Goal: Task Accomplishment & Management: Manage account settings

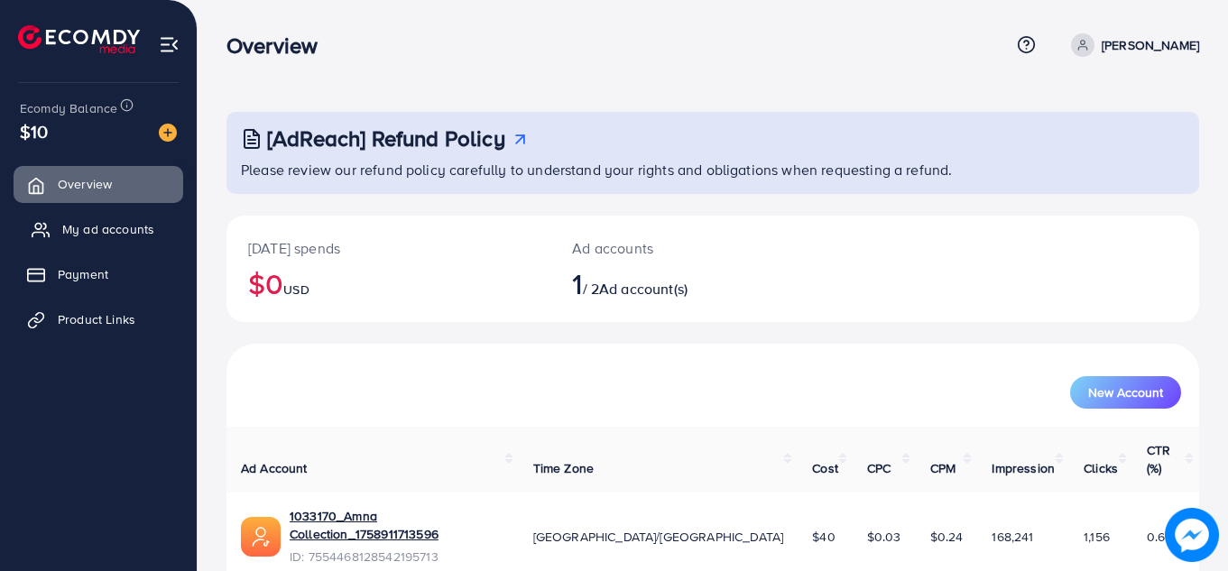
click at [78, 227] on span "My ad accounts" at bounding box center [108, 229] width 92 height 18
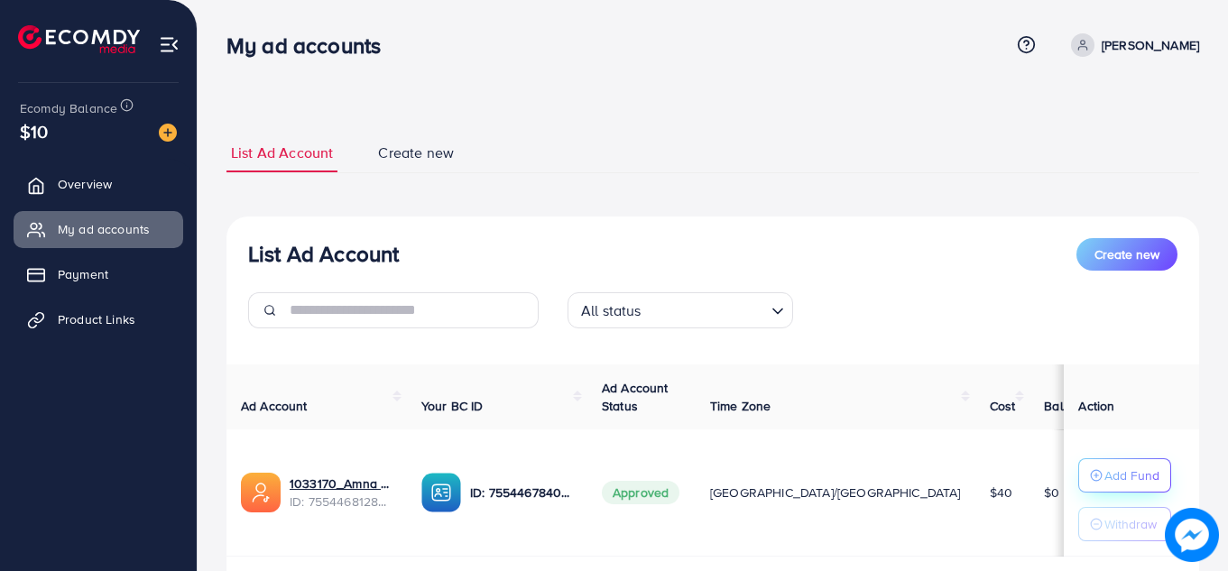
click at [1090, 469] on icon "button" at bounding box center [1096, 475] width 13 height 13
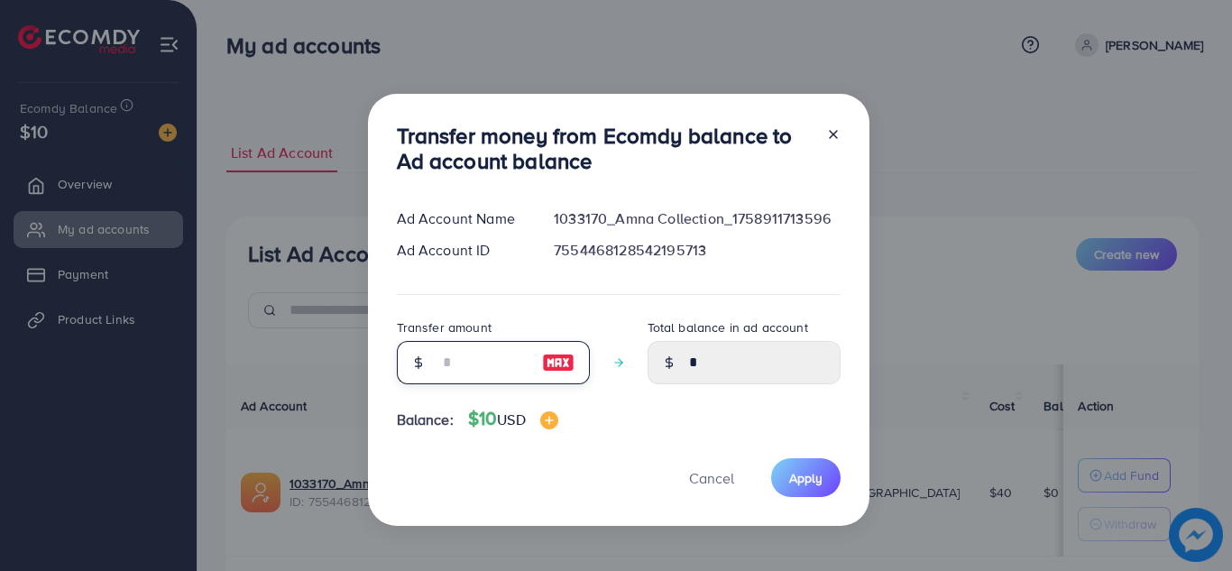
click at [493, 364] on input "number" at bounding box center [483, 362] width 90 height 43
type input "*"
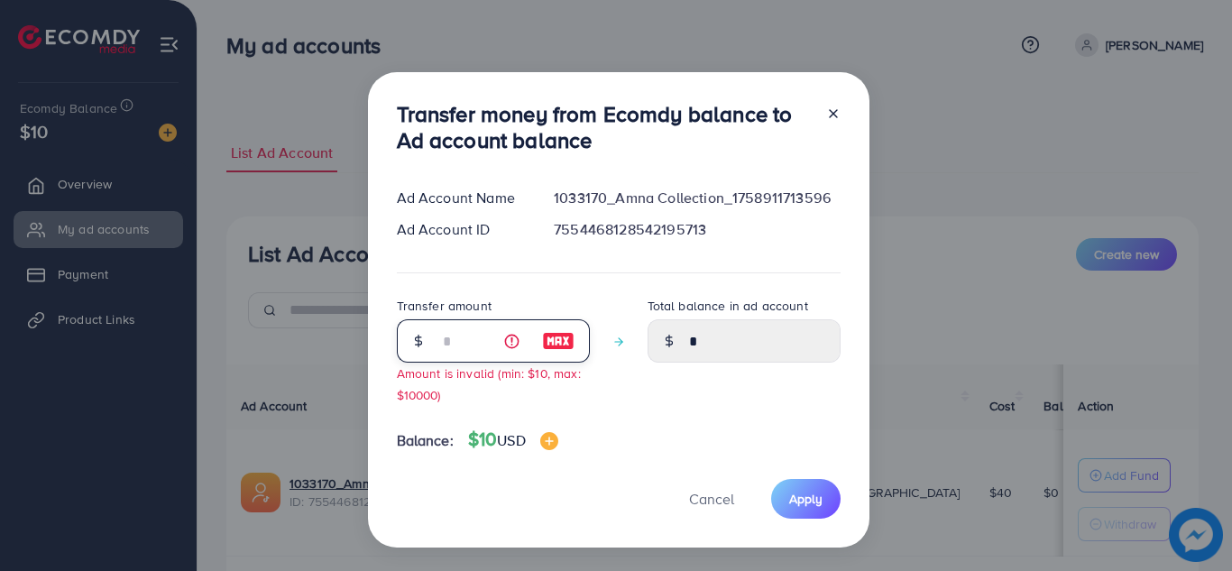
type input "****"
type input "**"
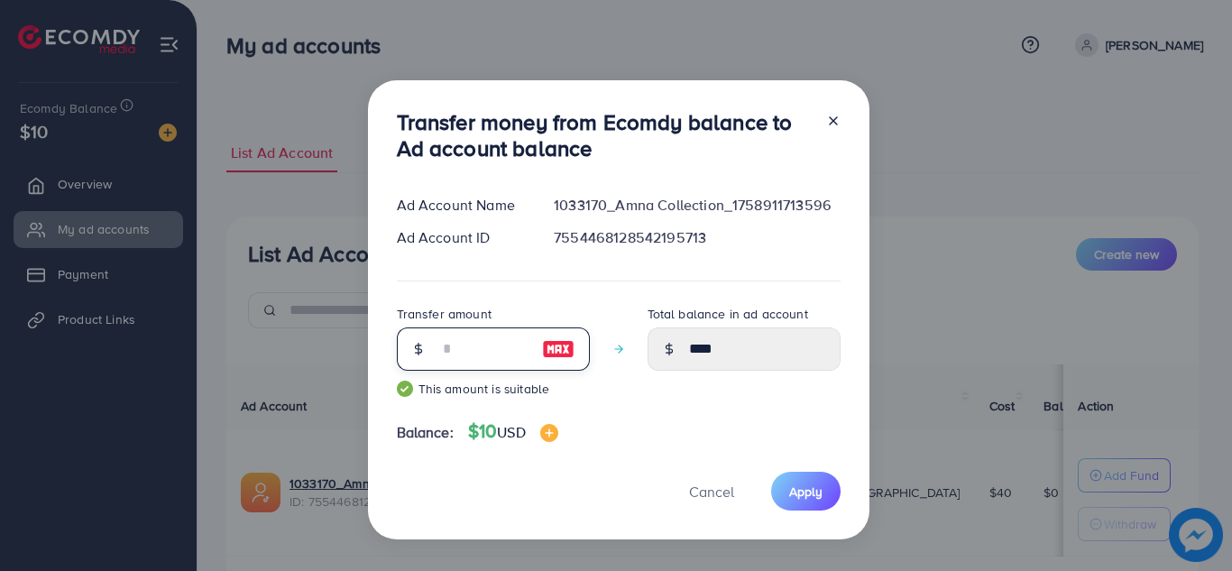
type input "*****"
type input "**"
click at [802, 484] on span "Apply" at bounding box center [805, 492] width 33 height 18
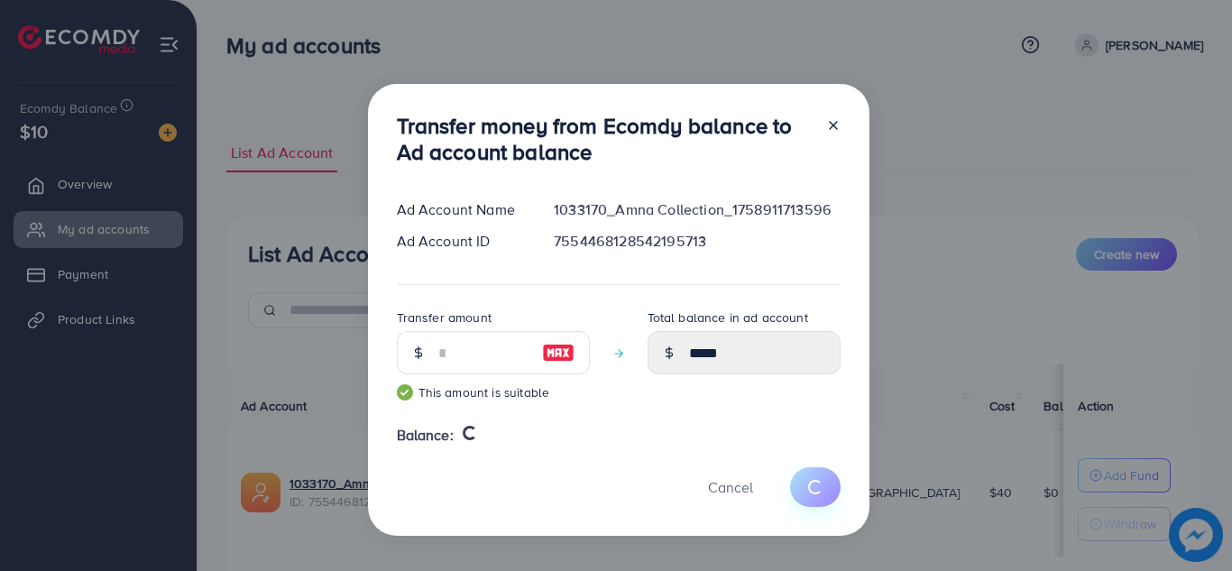
type input "*"
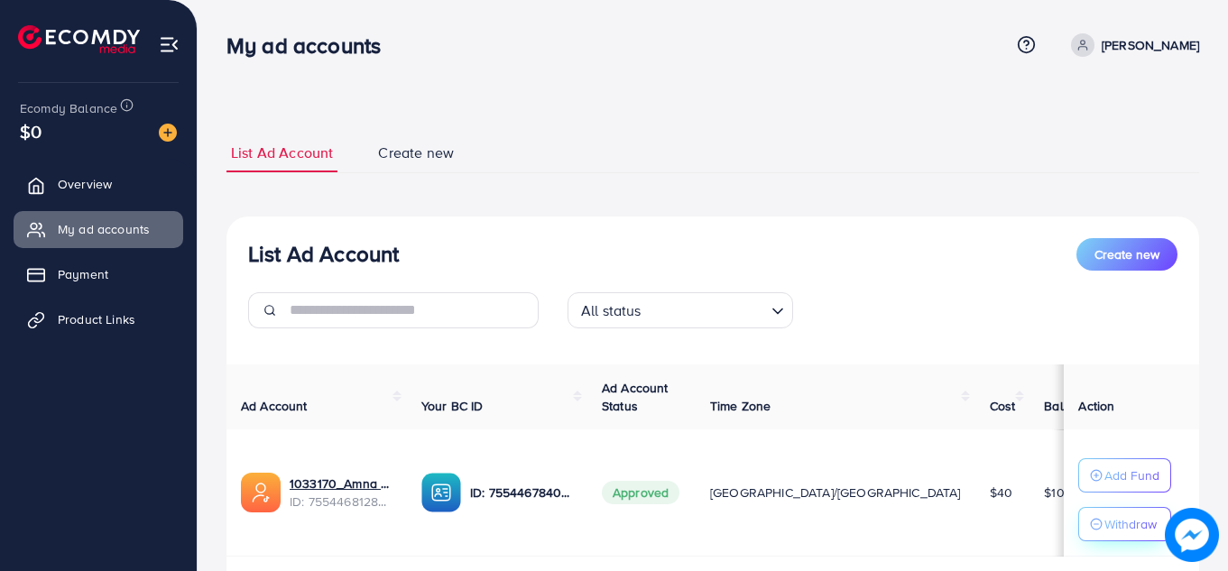
click at [1090, 520] on div "Withdraw" at bounding box center [1124, 524] width 69 height 22
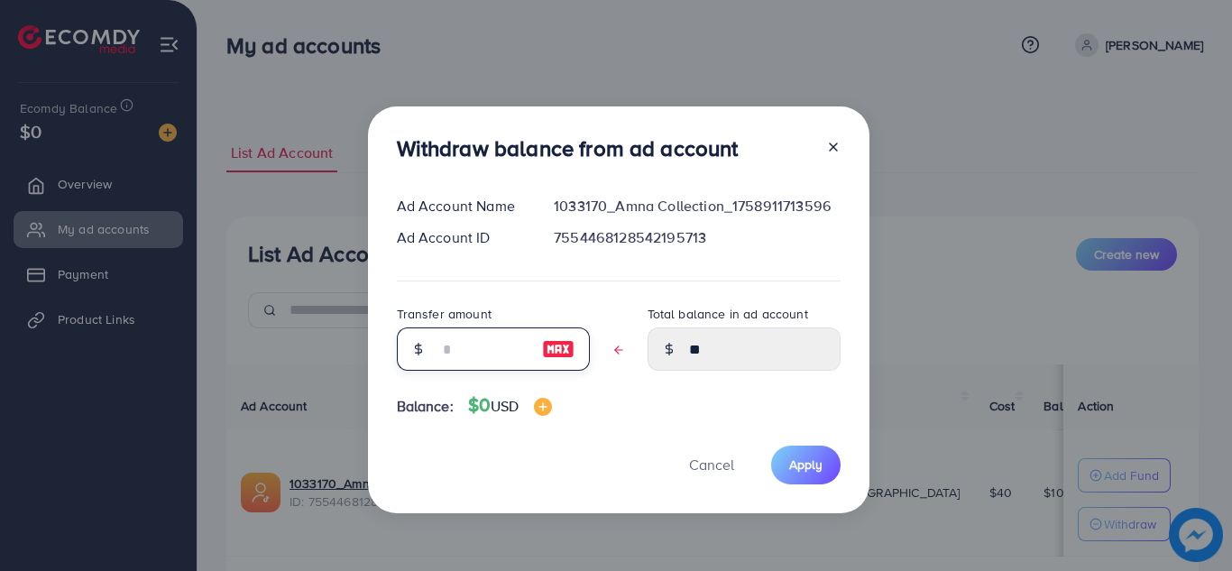
click at [451, 343] on input "text" at bounding box center [483, 348] width 90 height 43
type input "*"
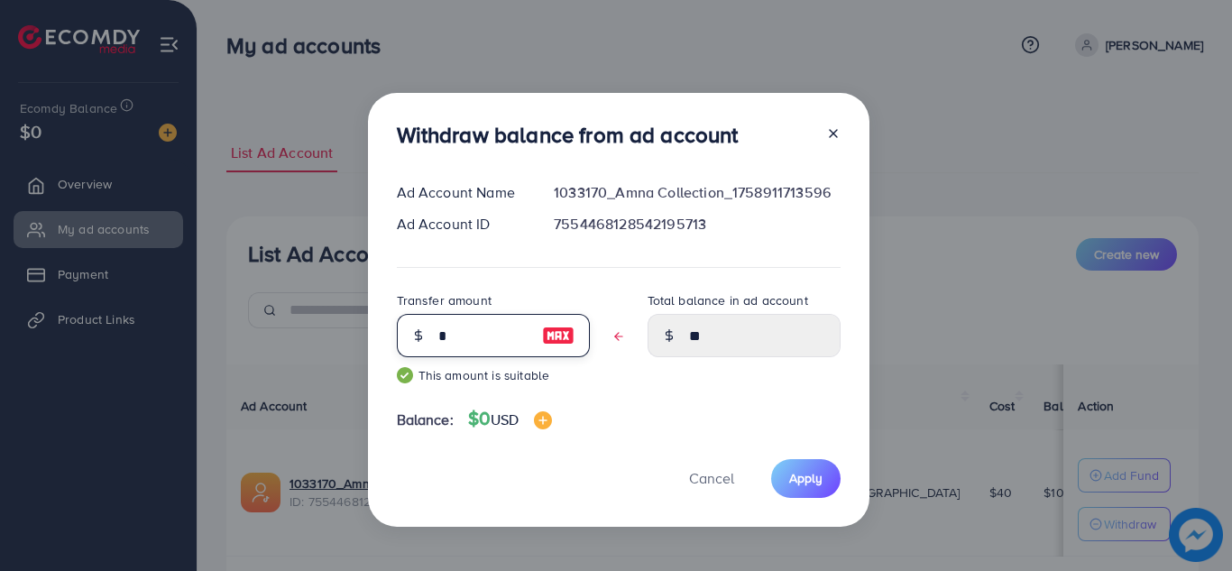
type input "****"
type input "*"
click at [815, 479] on span "Apply" at bounding box center [805, 478] width 33 height 18
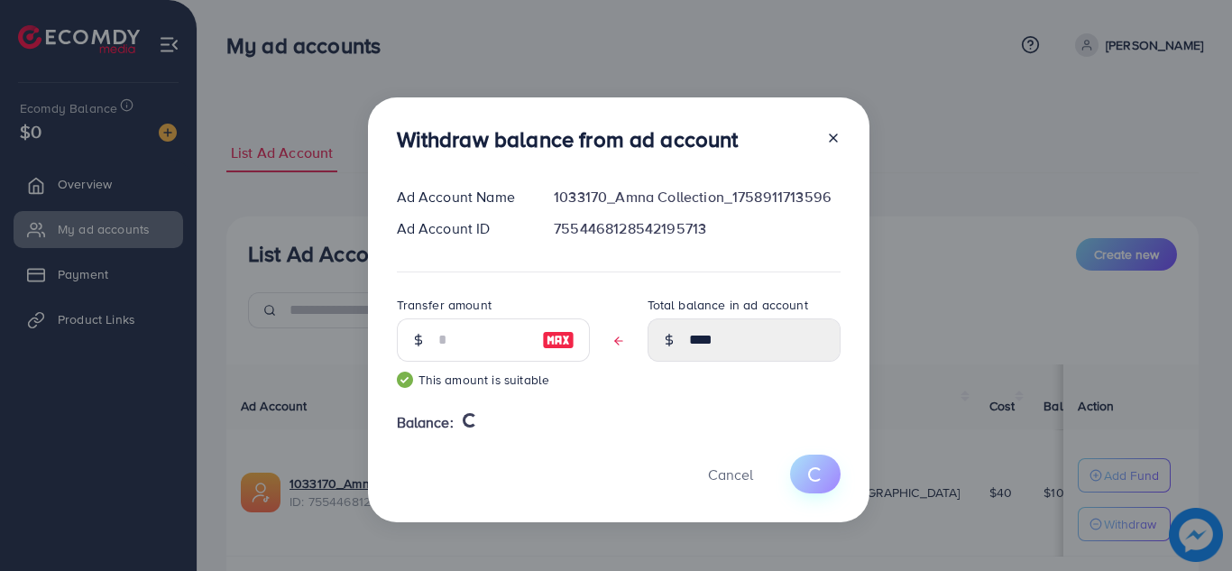
type input "**"
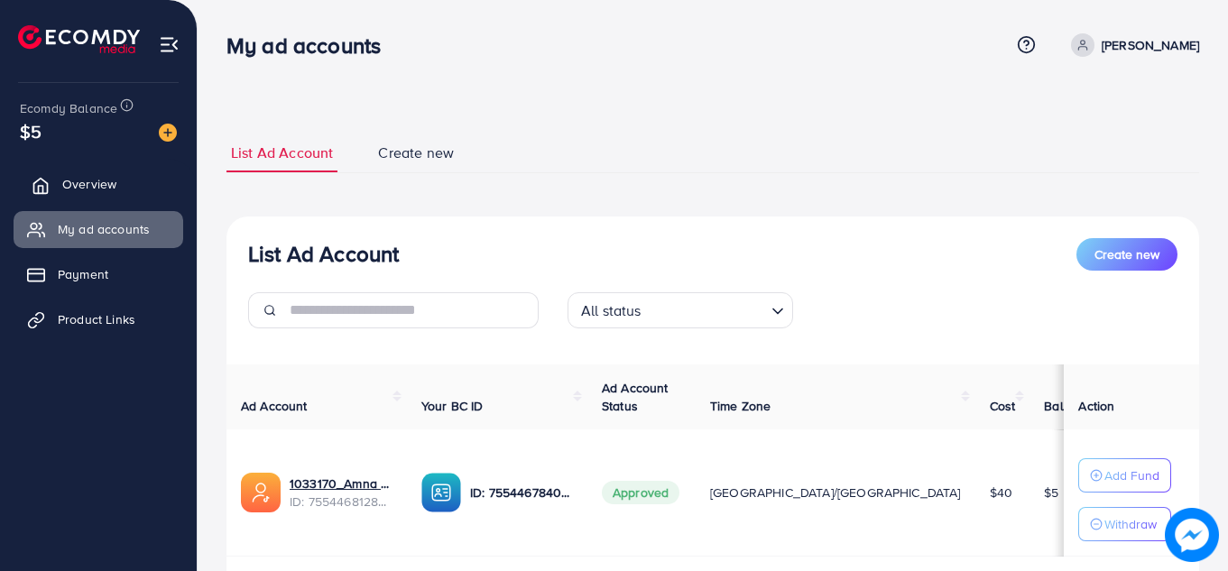
click at [115, 179] on span "Overview" at bounding box center [89, 184] width 54 height 18
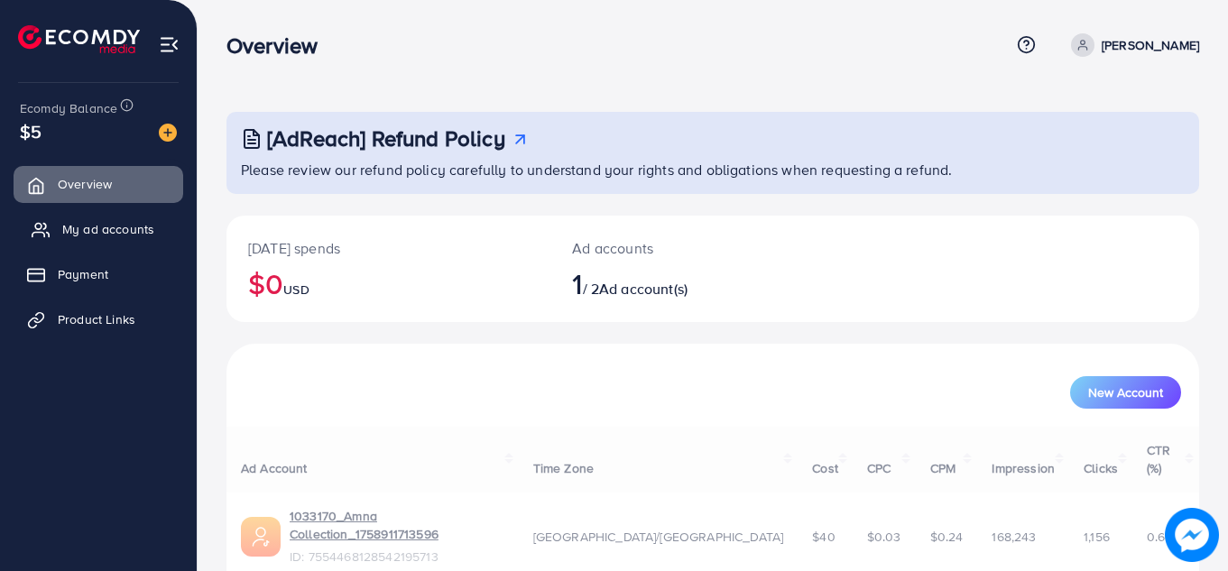
click at [118, 233] on span "My ad accounts" at bounding box center [108, 229] width 92 height 18
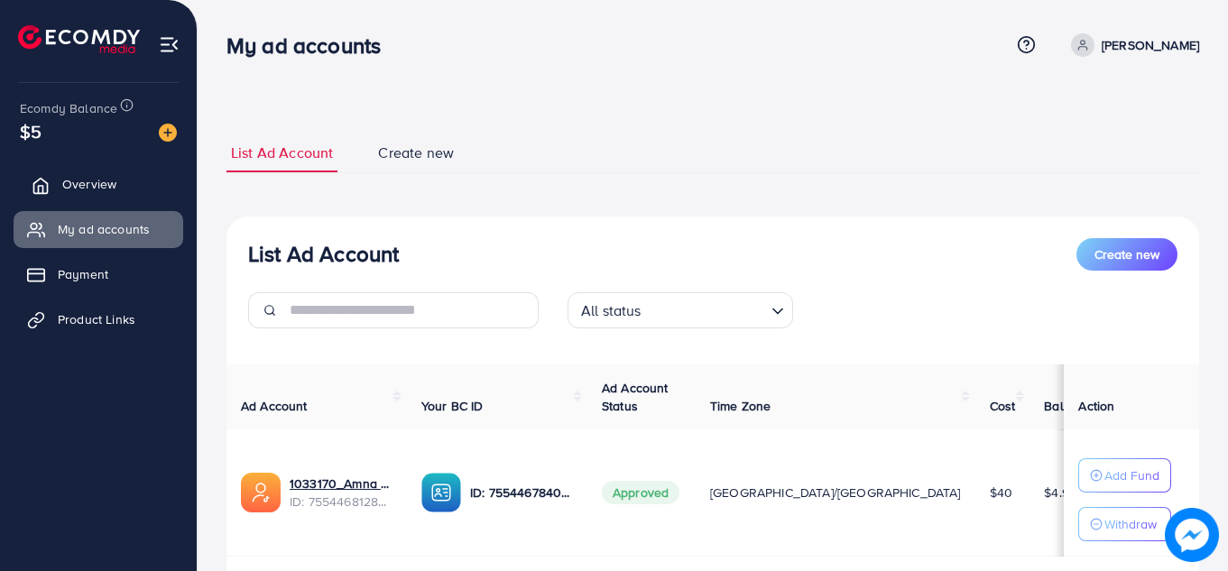
click at [88, 179] on span "Overview" at bounding box center [89, 184] width 54 height 18
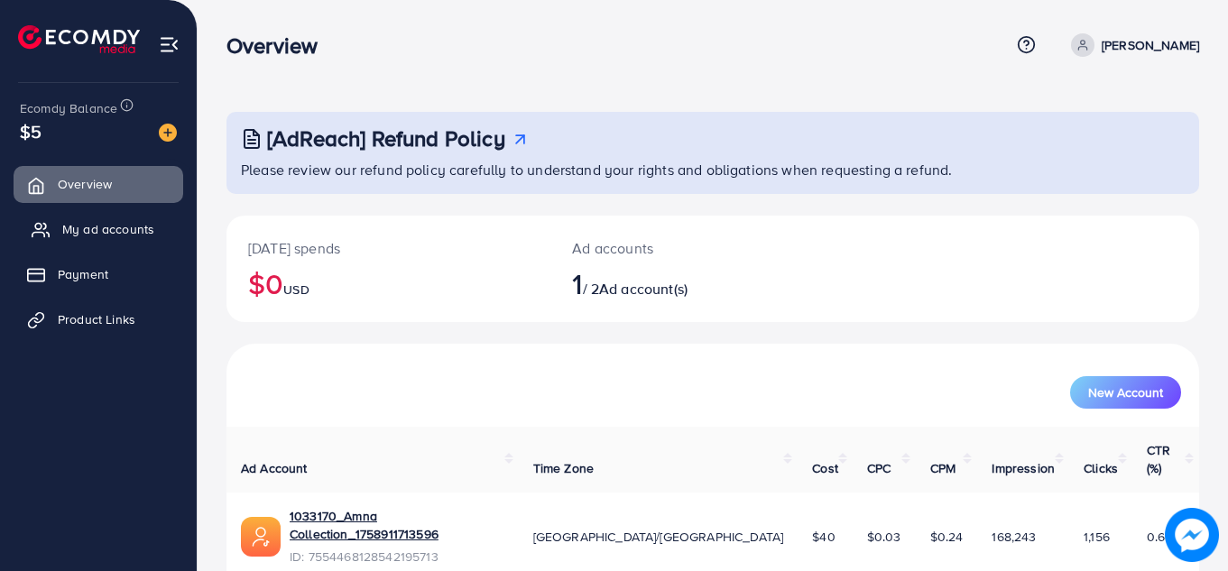
click at [95, 231] on span "My ad accounts" at bounding box center [108, 229] width 92 height 18
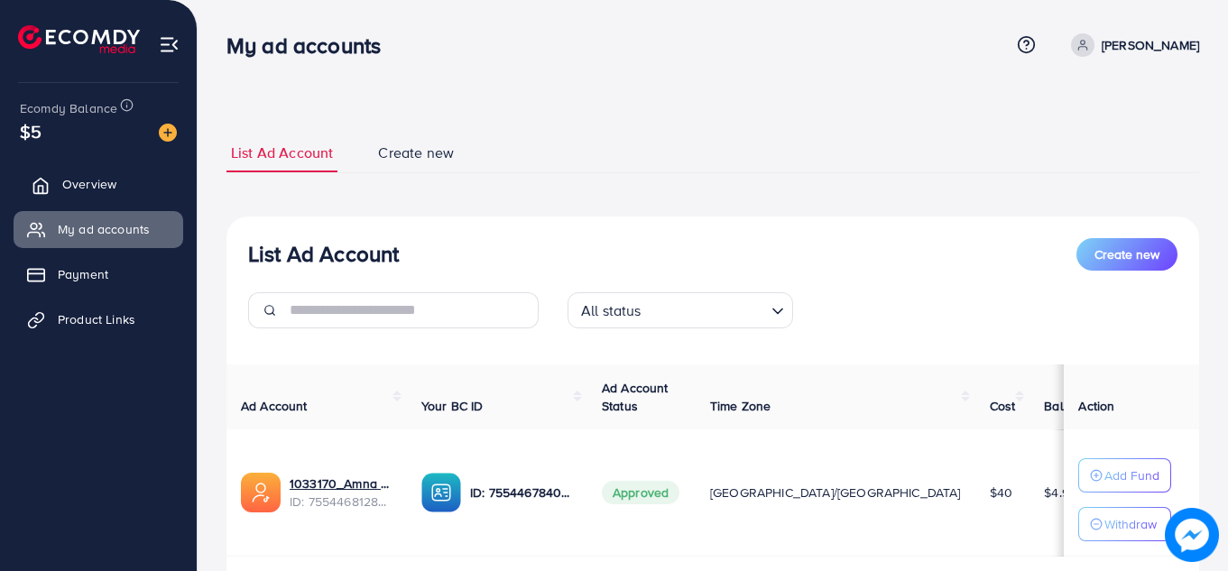
click at [96, 173] on link "Overview" at bounding box center [99, 184] width 170 height 36
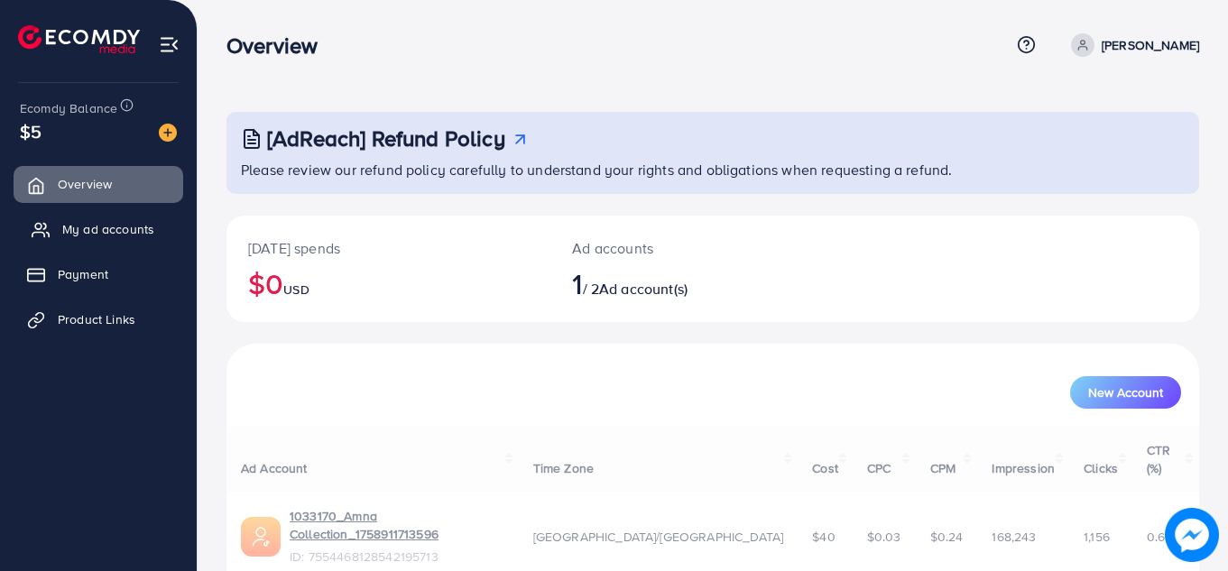
click at [94, 241] on link "My ad accounts" at bounding box center [99, 229] width 170 height 36
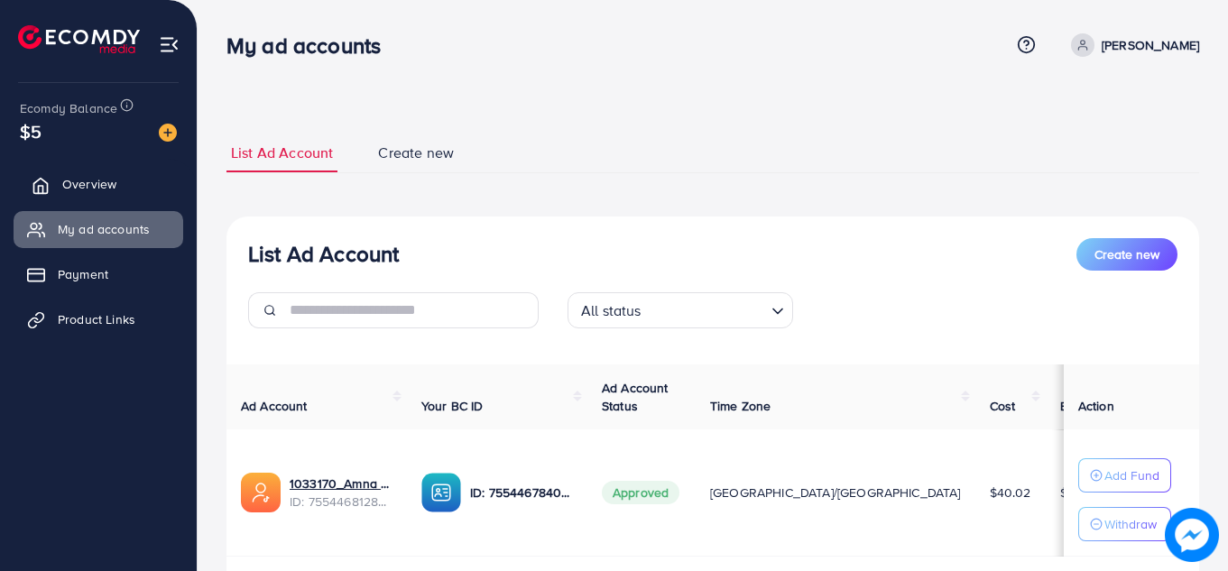
click at [95, 197] on link "Overview" at bounding box center [99, 184] width 170 height 36
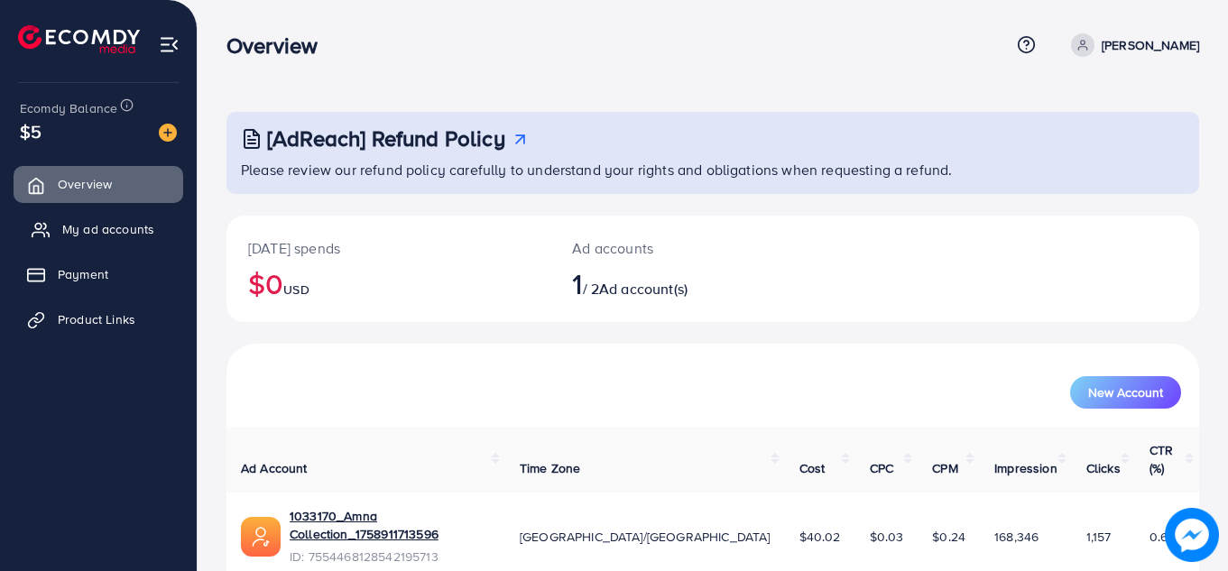
click at [95, 227] on span "My ad accounts" at bounding box center [108, 229] width 92 height 18
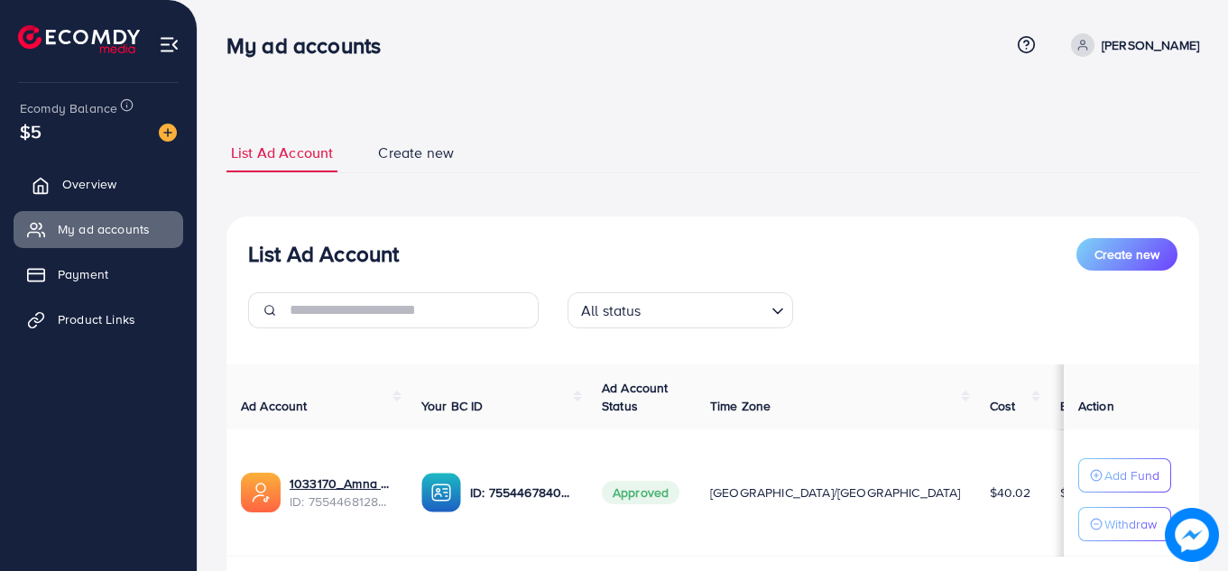
click at [99, 191] on span "Overview" at bounding box center [89, 184] width 54 height 18
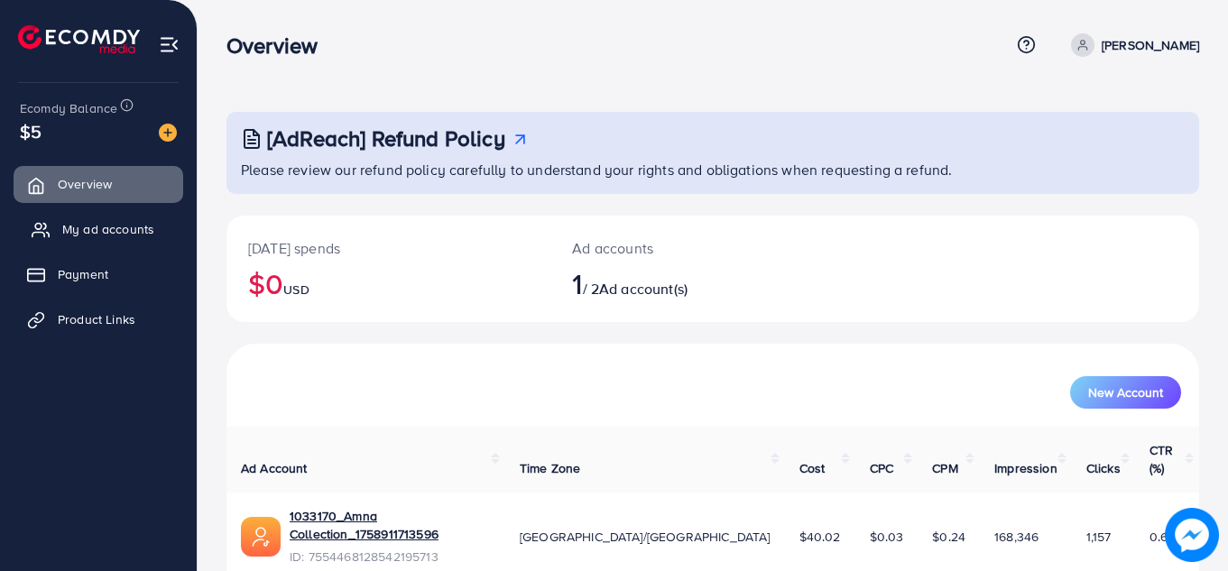
click at [98, 227] on span "My ad accounts" at bounding box center [108, 229] width 92 height 18
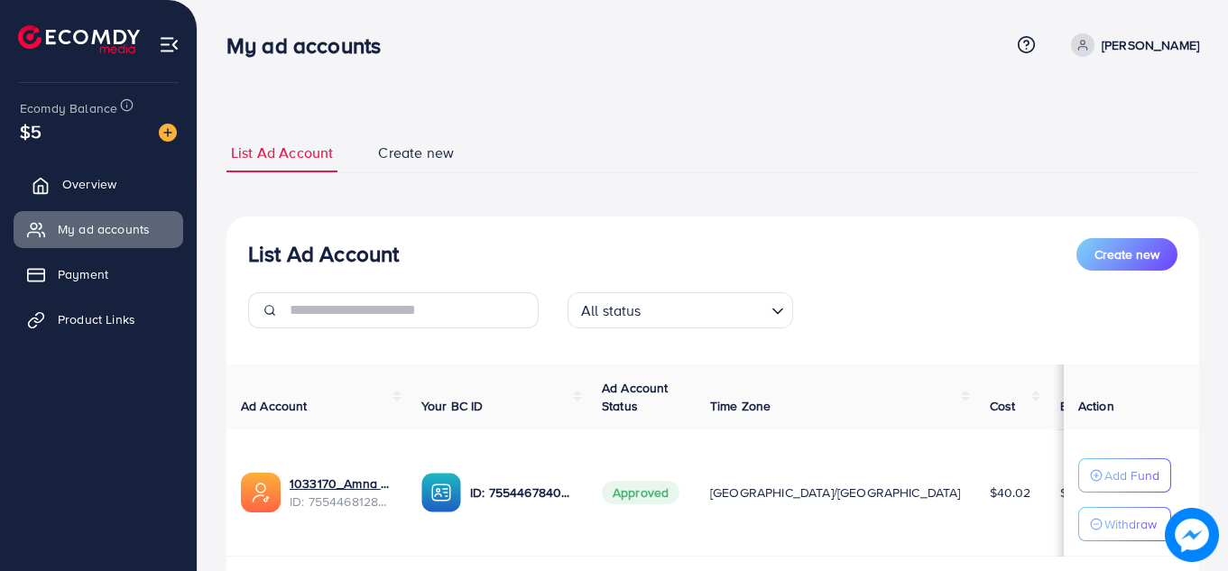
click at [65, 192] on span "Overview" at bounding box center [89, 184] width 54 height 18
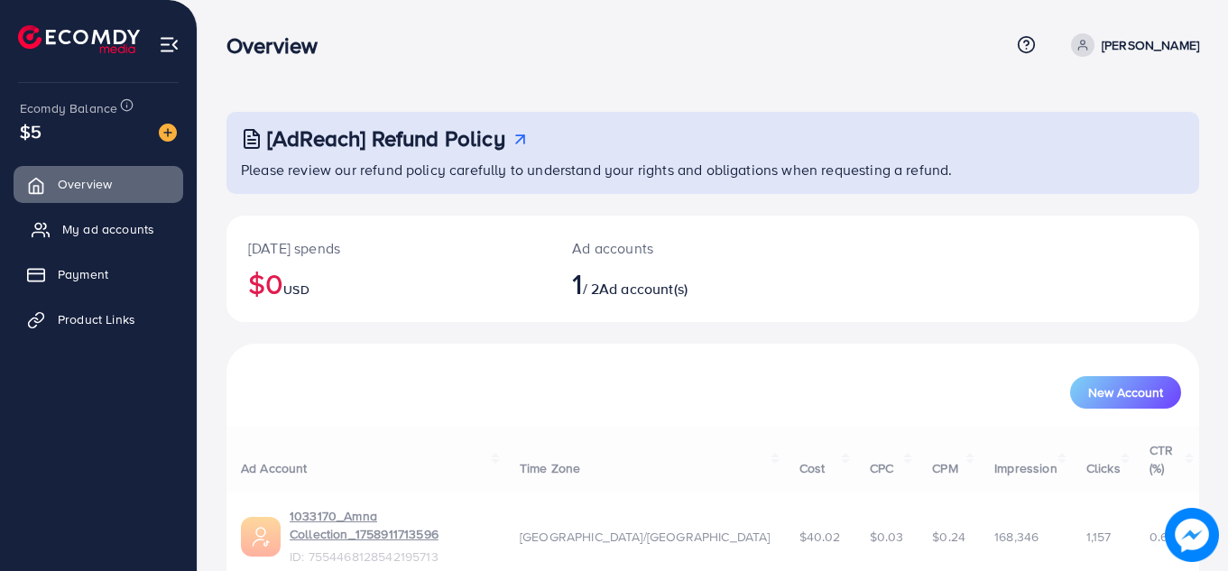
click at [64, 224] on span "My ad accounts" at bounding box center [108, 229] width 92 height 18
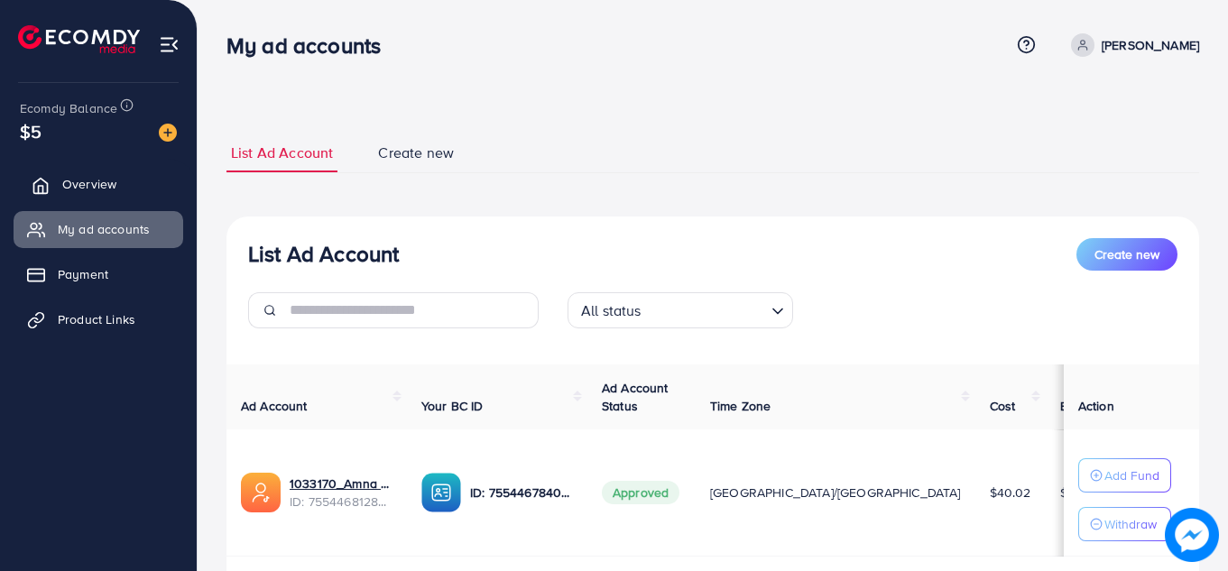
click at [118, 191] on link "Overview" at bounding box center [99, 184] width 170 height 36
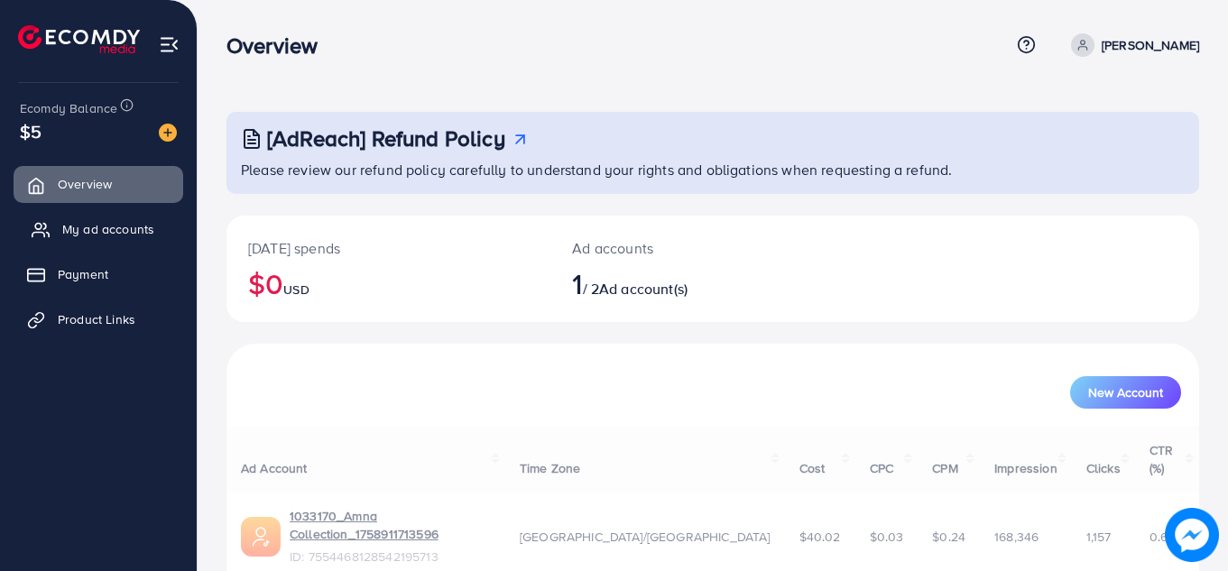
click at [110, 230] on span "My ad accounts" at bounding box center [108, 229] width 92 height 18
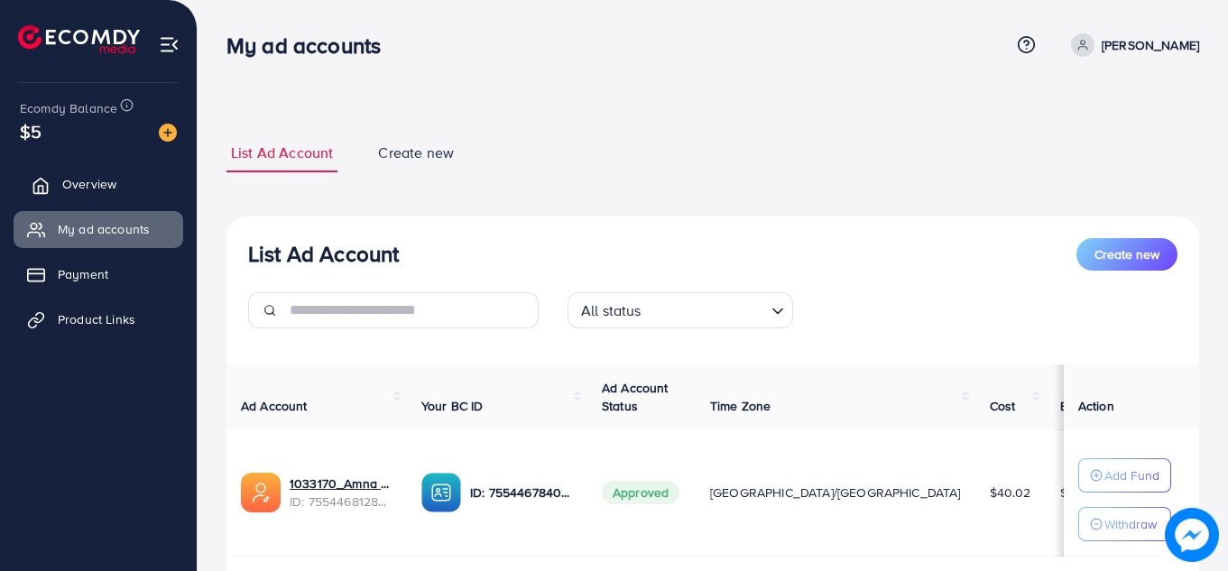
click at [107, 190] on span "Overview" at bounding box center [89, 184] width 54 height 18
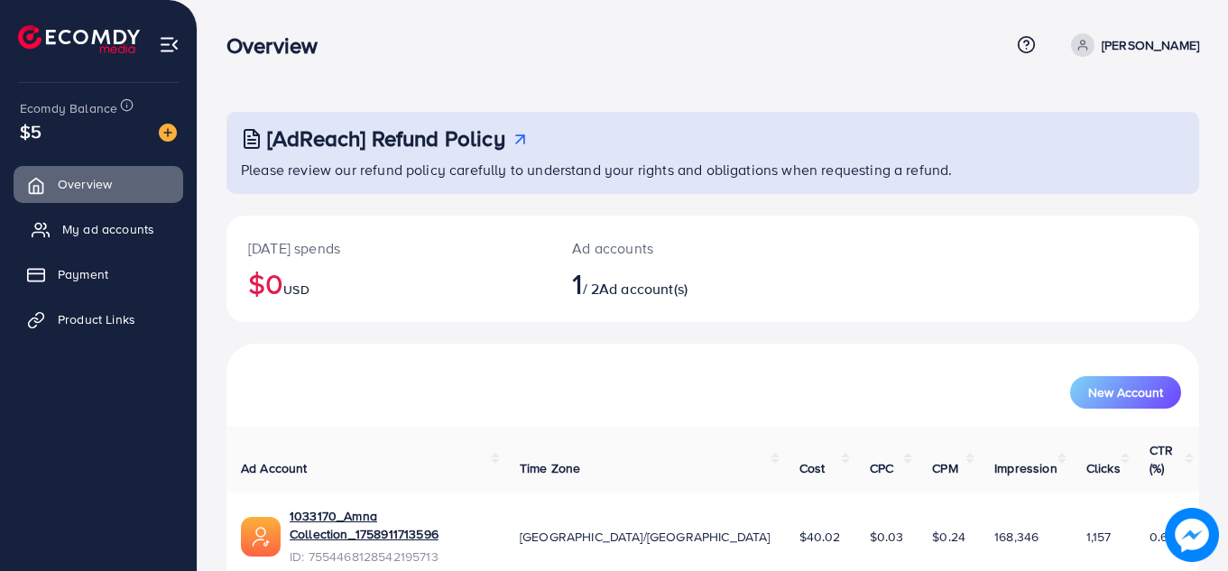
click at [105, 225] on span "My ad accounts" at bounding box center [108, 229] width 92 height 18
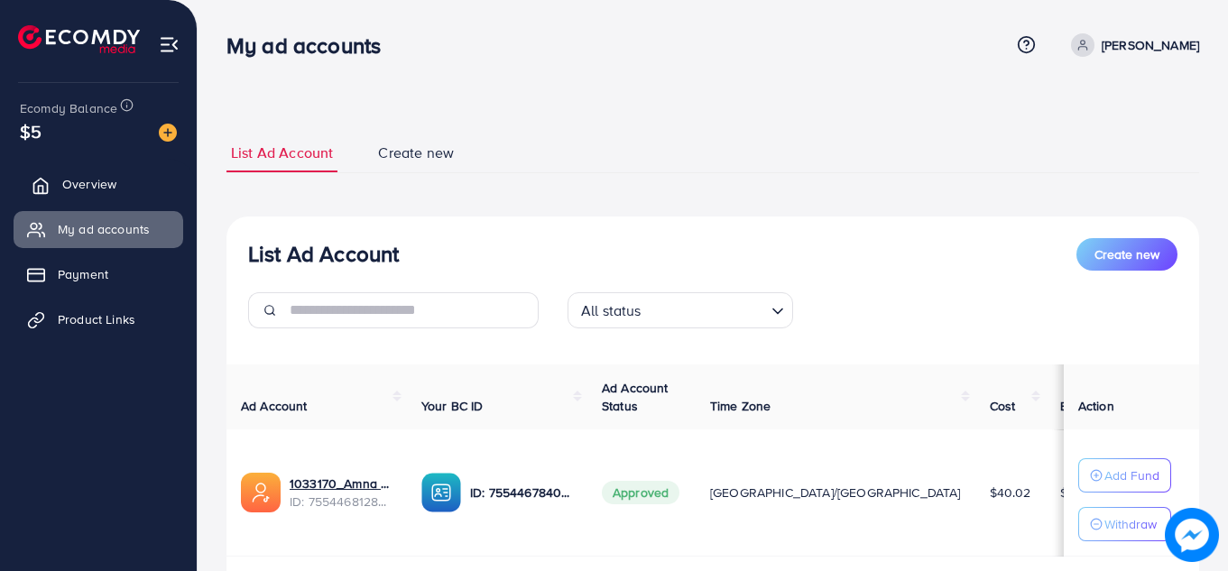
click at [105, 179] on span "Overview" at bounding box center [89, 184] width 54 height 18
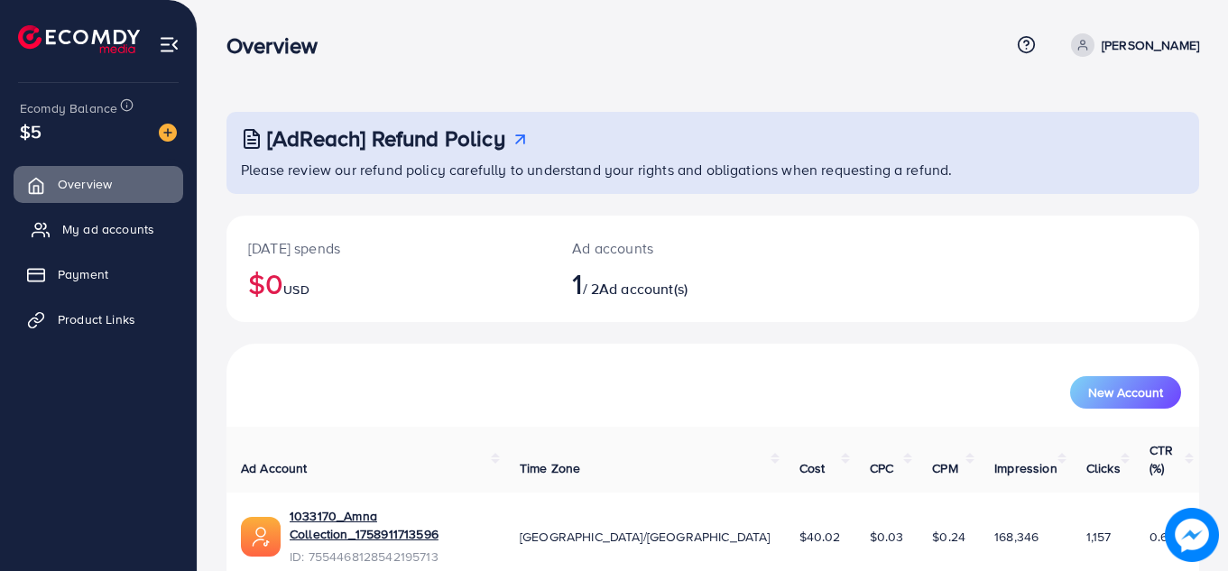
click at [95, 234] on span "My ad accounts" at bounding box center [108, 229] width 92 height 18
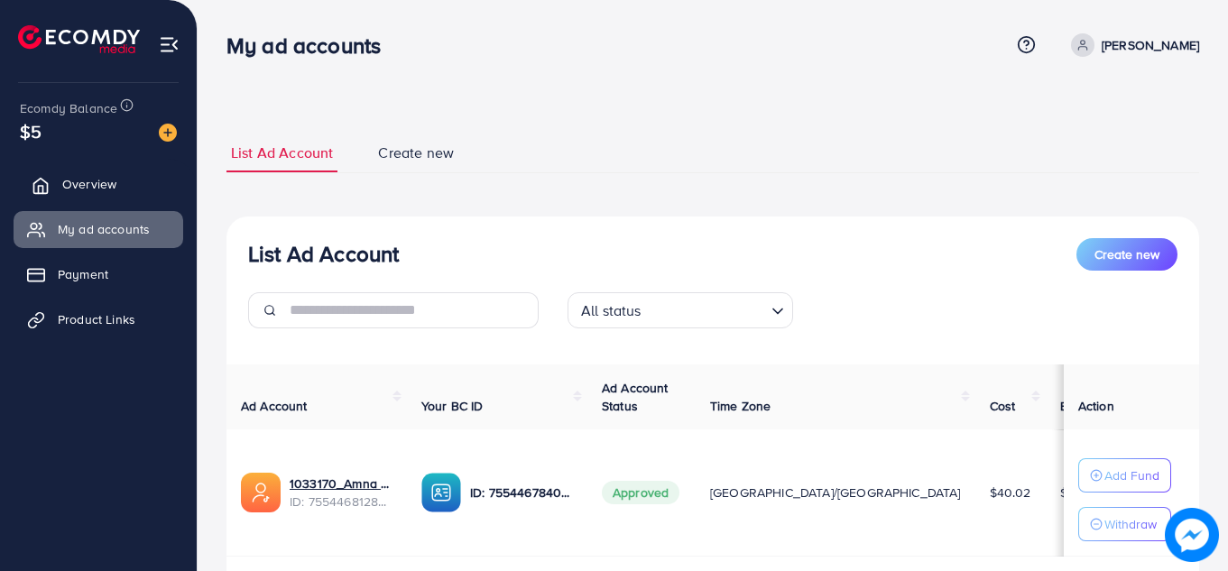
click at [125, 197] on link "Overview" at bounding box center [99, 184] width 170 height 36
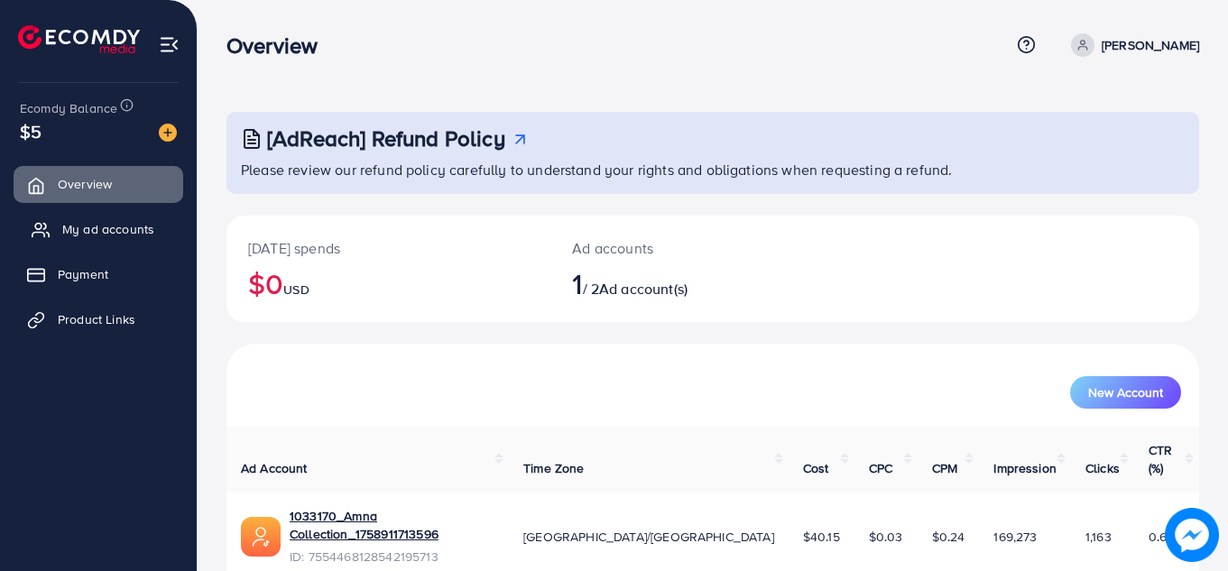
click at [130, 235] on span "My ad accounts" at bounding box center [108, 229] width 92 height 18
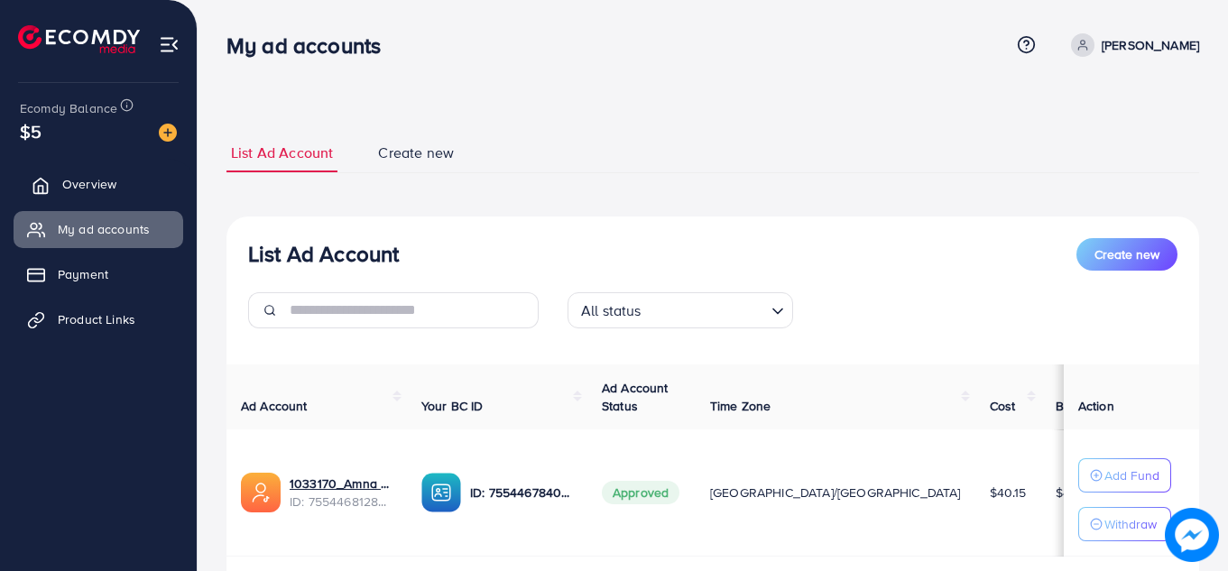
click at [121, 194] on link "Overview" at bounding box center [99, 184] width 170 height 36
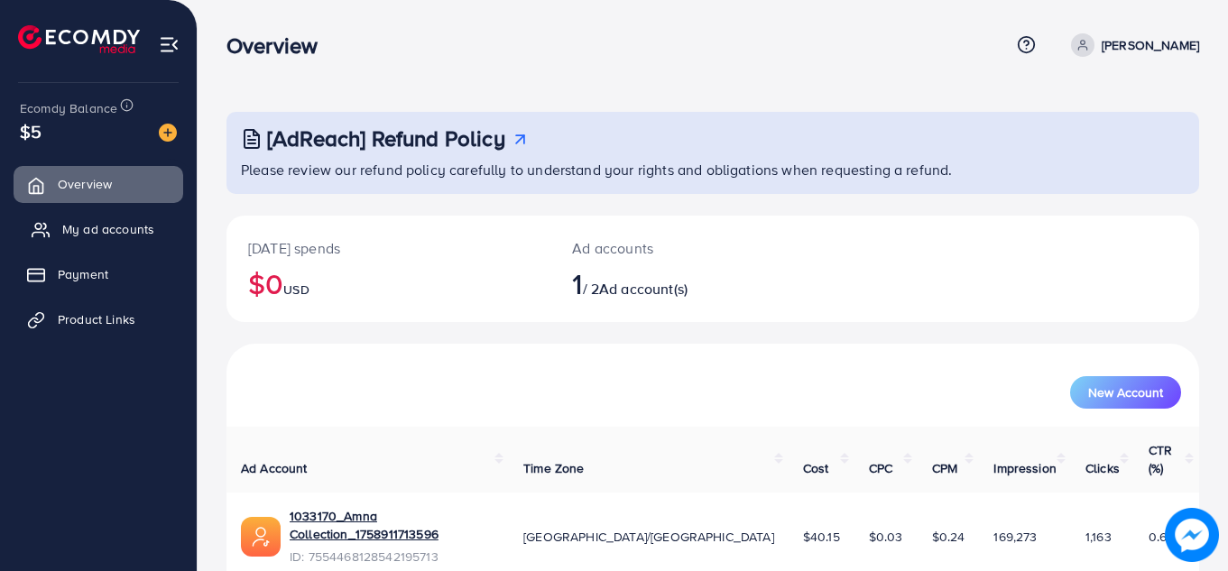
click at [120, 223] on span "My ad accounts" at bounding box center [108, 229] width 92 height 18
